Goal: Task Accomplishment & Management: Use online tool/utility

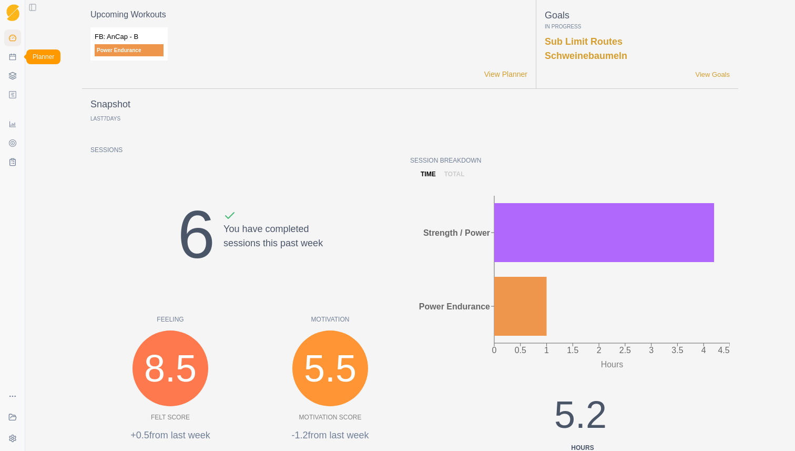
click at [16, 57] on icon at bounding box center [12, 57] width 8 height 8
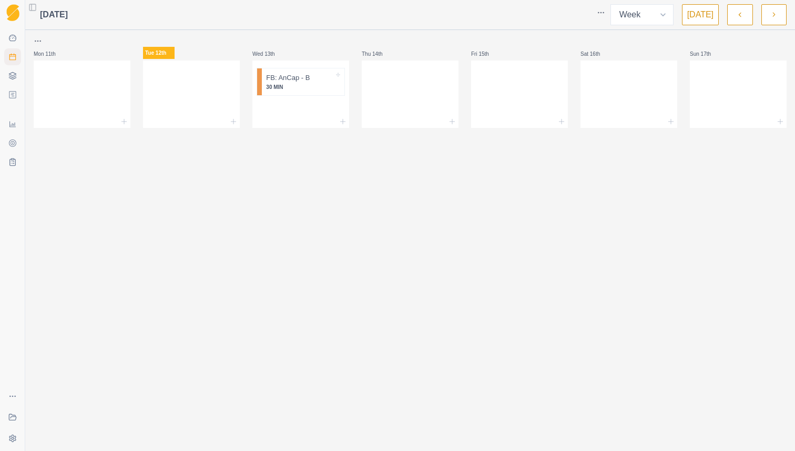
click at [299, 195] on div "[DATE] Week Month [DATE] Mon 11th Tue 12th Wed 13th FB: AnCap - B 30 MIN Thu 14…" at bounding box center [410, 225] width 770 height 451
drag, startPoint x: 301, startPoint y: 86, endPoint x: 212, endPoint y: 109, distance: 91.8
click at [212, 109] on div "Mon 11th Tue 12th Wed 13th FB: AnCap - B 30 MIN Thu 14th Fri 15th Sat 16th Sun …" at bounding box center [410, 81] width 753 height 93
click at [199, 115] on div at bounding box center [191, 121] width 97 height 13
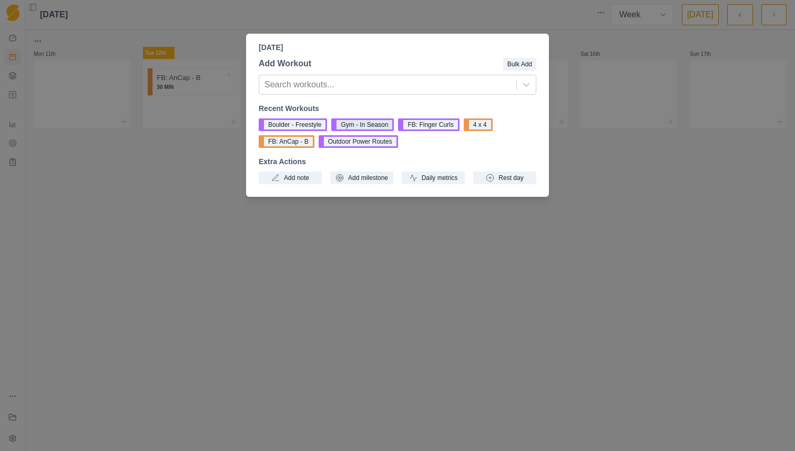
click at [361, 126] on button "Gym - In Season" at bounding box center [362, 124] width 63 height 13
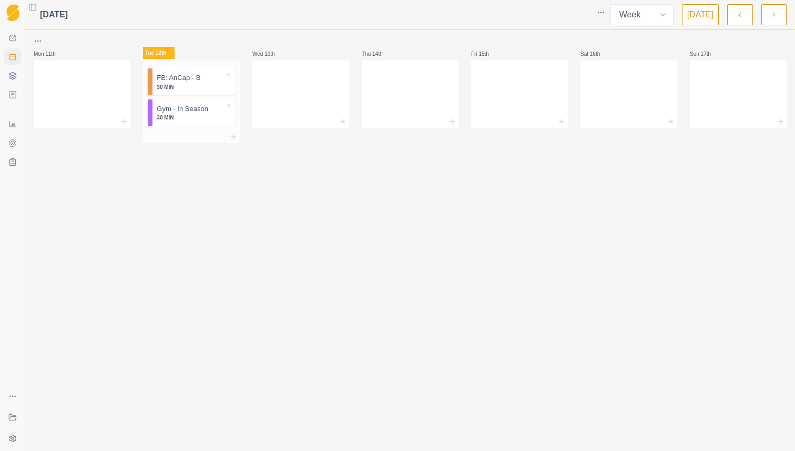
click at [210, 134] on div at bounding box center [191, 136] width 97 height 13
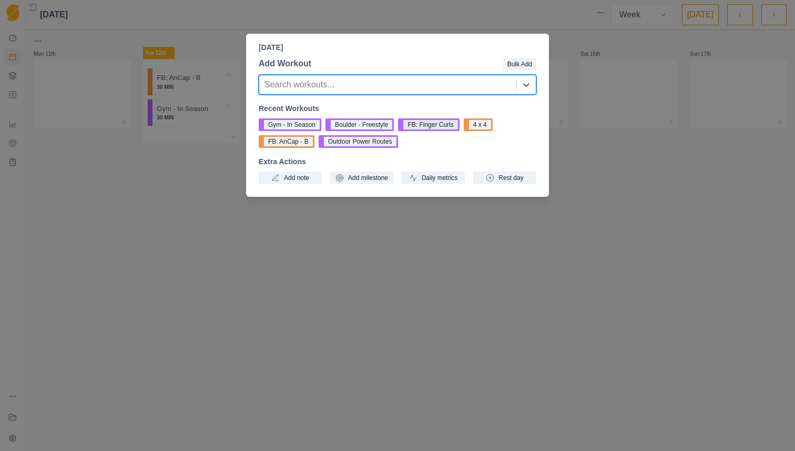
click at [429, 126] on button "FB: Finger Curls" at bounding box center [428, 124] width 61 height 13
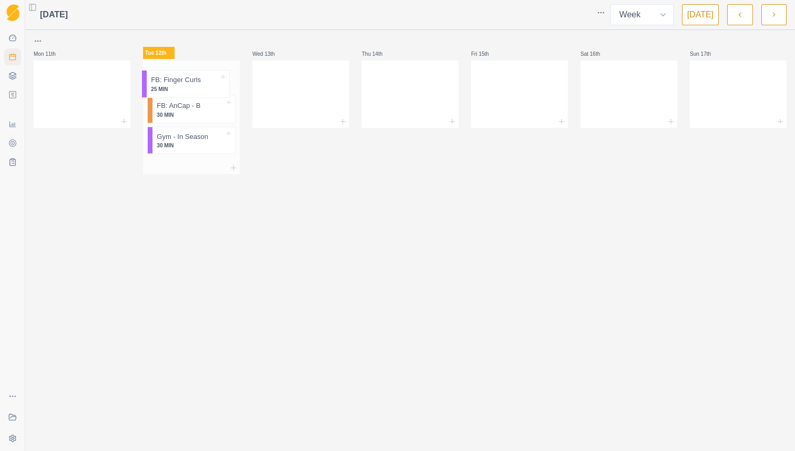
drag, startPoint x: 210, startPoint y: 142, endPoint x: 205, endPoint y: 78, distance: 64.3
click at [205, 78] on div "FB: AnCap - B 30 MIN Gym - In Season 30 MIN FB: Finger Curls 25 MIN" at bounding box center [191, 110] width 97 height 101
drag, startPoint x: 209, startPoint y: 145, endPoint x: 208, endPoint y: 111, distance: 34.2
click at [208, 111] on div "FB: Finger Curls 25 MIN FB: AnCap - B 30 MIN Gym - In Season 30 MIN" at bounding box center [191, 110] width 97 height 101
click at [277, 190] on div "[DATE] Week Month [DATE] Mon 11th Tue 12th FB: Finger Curls 25 MIN Gym - In Sea…" at bounding box center [410, 225] width 770 height 451
